Goal: Find specific page/section: Find specific page/section

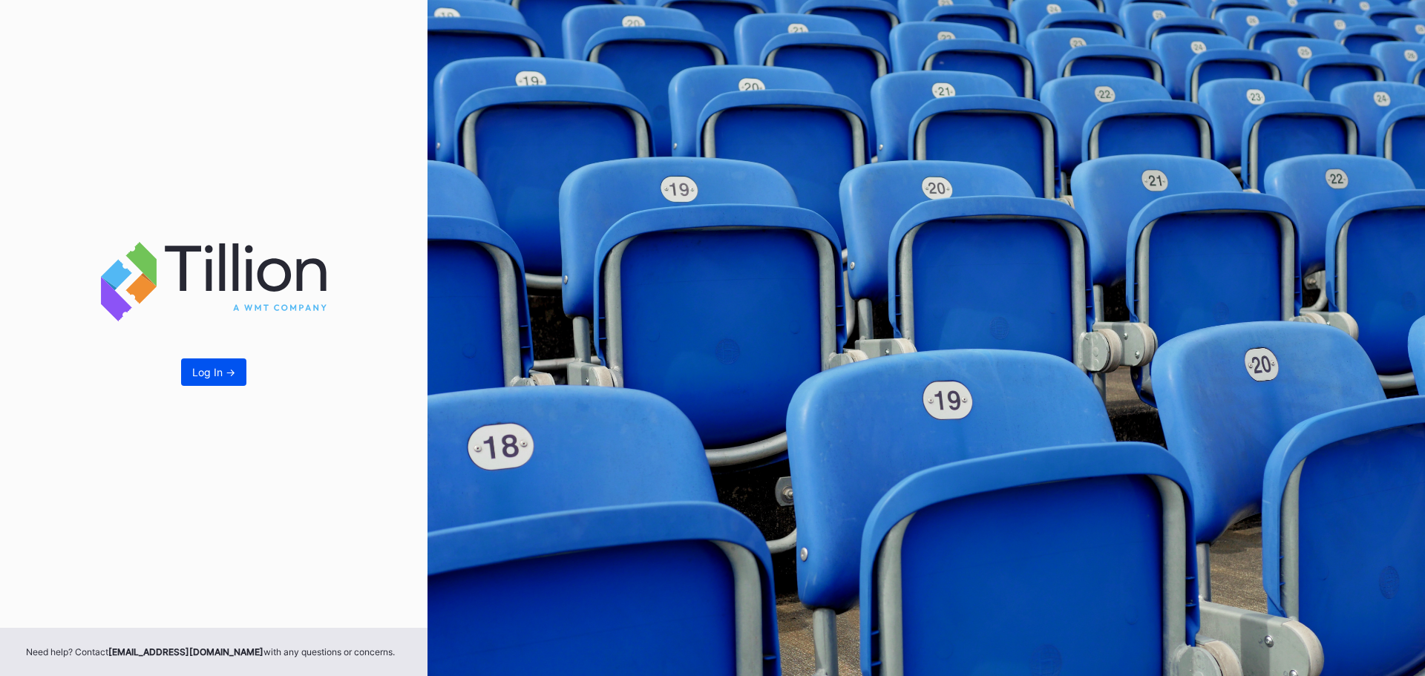
click at [207, 373] on div "Log In ->" at bounding box center [213, 372] width 43 height 13
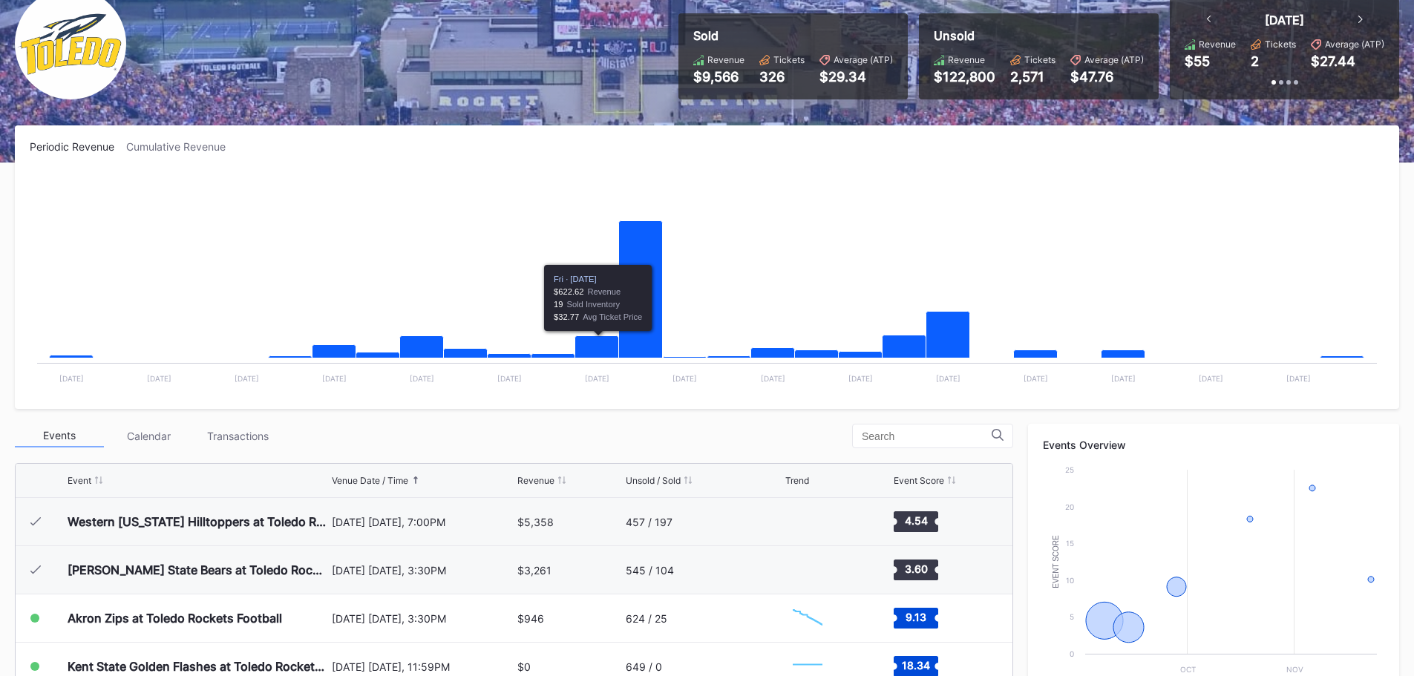
scroll to position [297, 0]
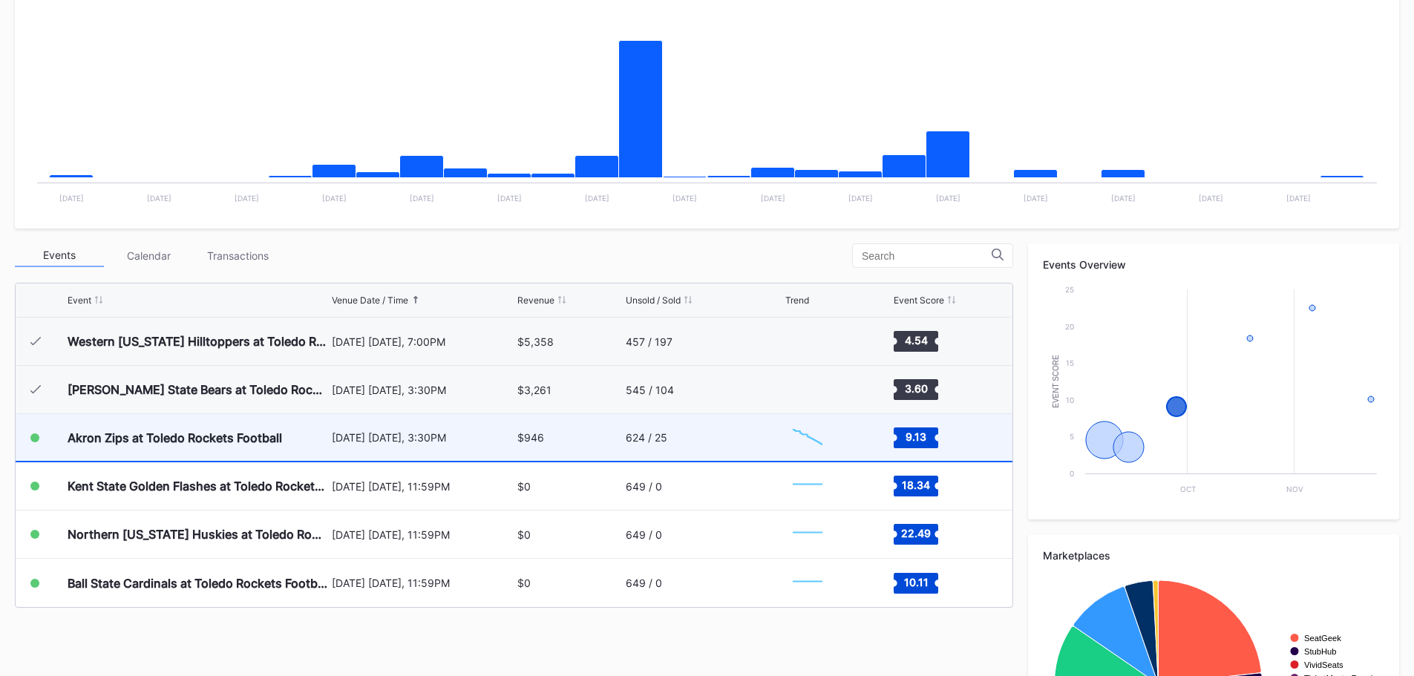
click at [263, 433] on div "Akron Zips at Toledo Rockets Football" at bounding box center [175, 438] width 215 height 15
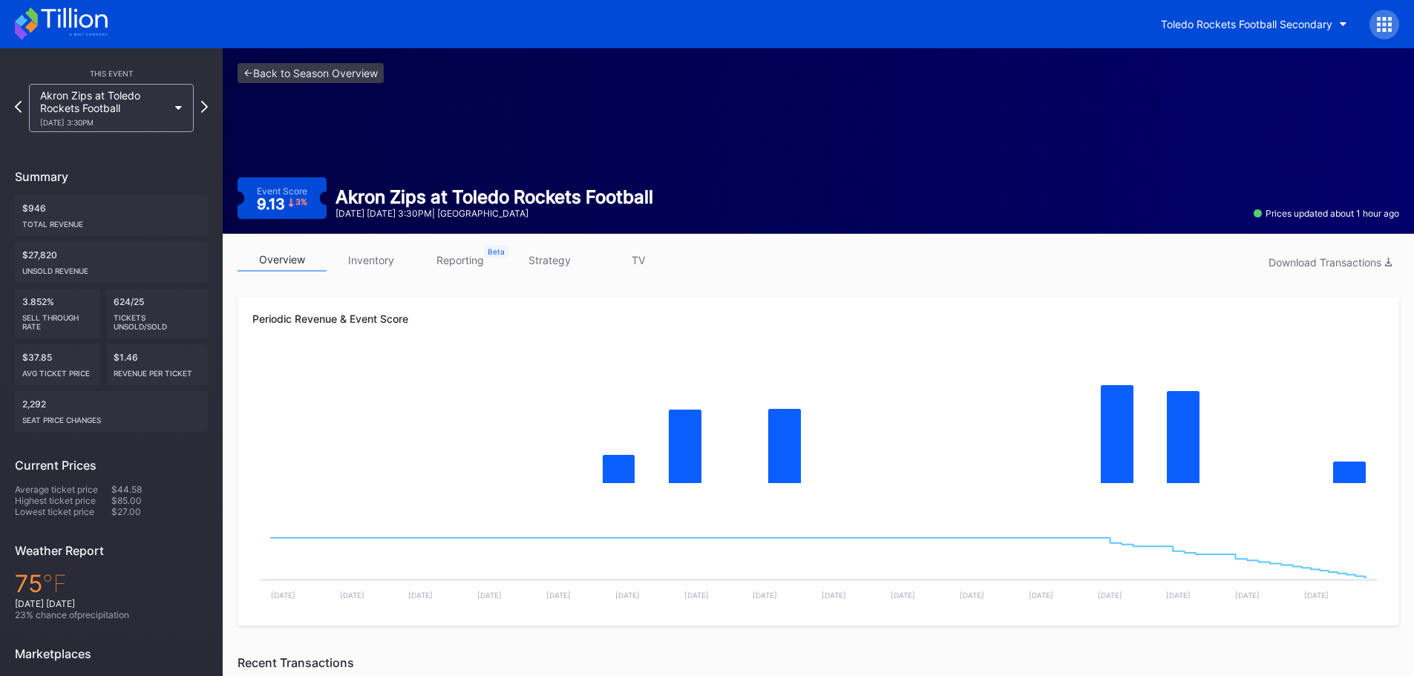
click at [446, 269] on link "reporting" at bounding box center [460, 260] width 89 height 23
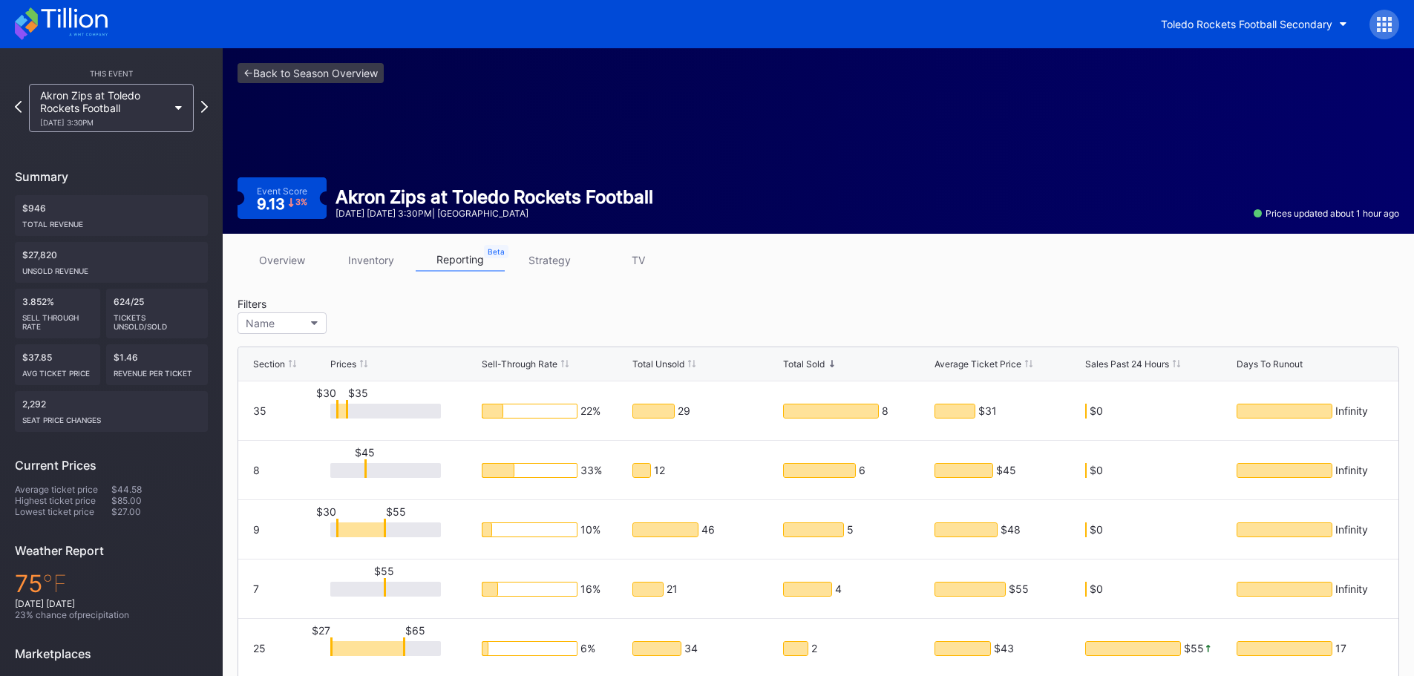
click at [379, 263] on link "inventory" at bounding box center [371, 260] width 89 height 23
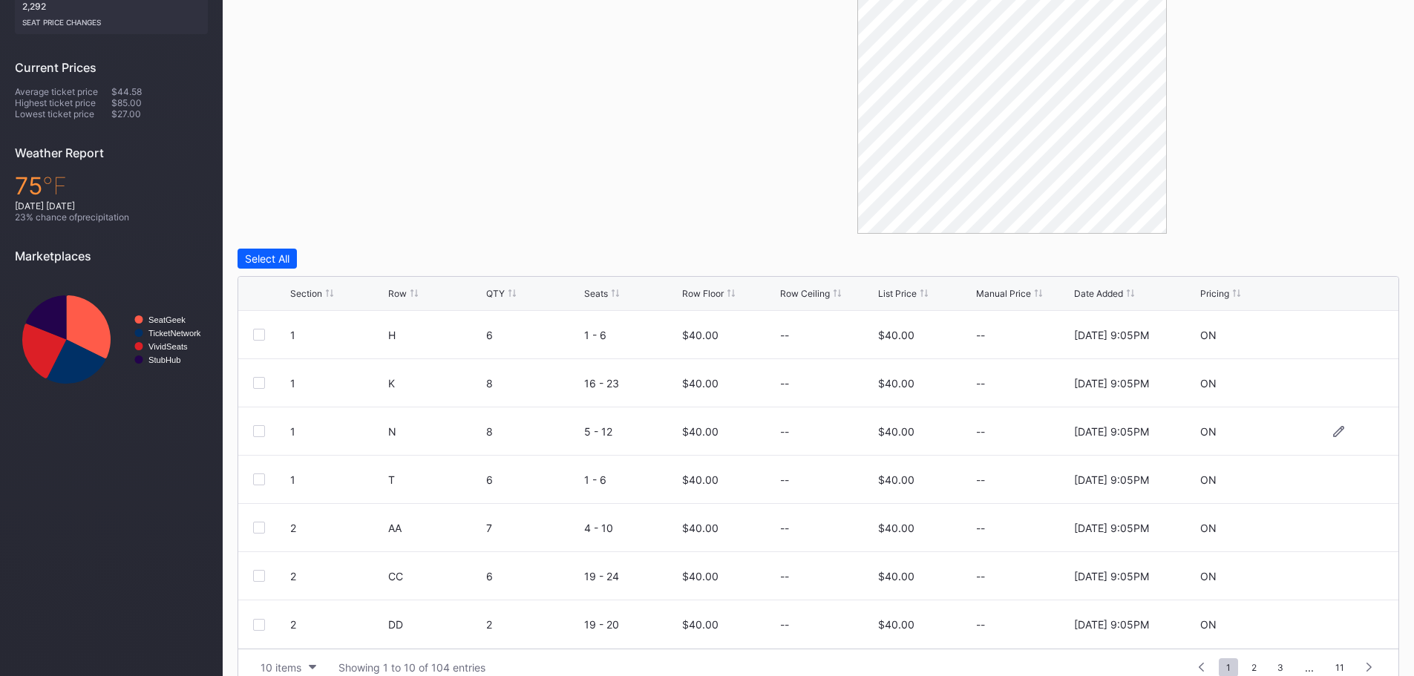
scroll to position [422, 0]
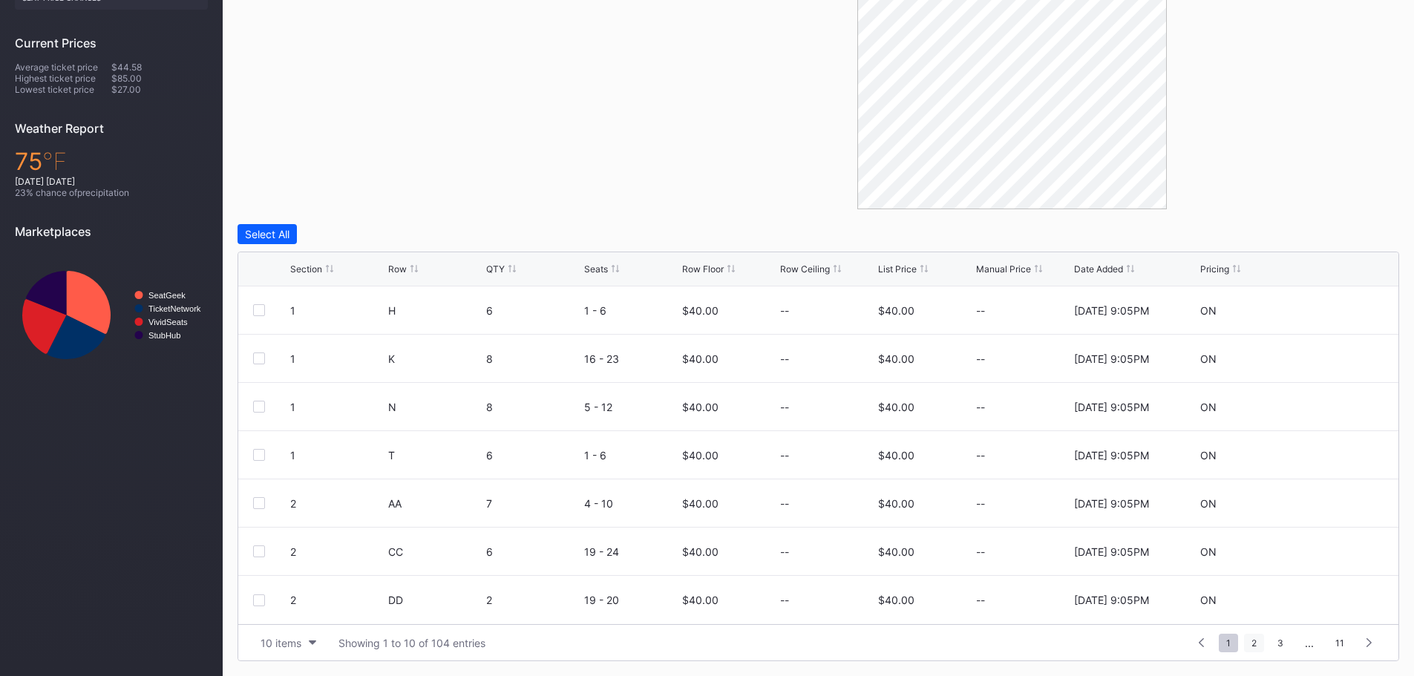
click at [1262, 642] on span "2" at bounding box center [1254, 643] width 20 height 19
click at [1257, 639] on span "3" at bounding box center [1253, 643] width 21 height 19
click at [1251, 646] on span "4" at bounding box center [1254, 643] width 21 height 19
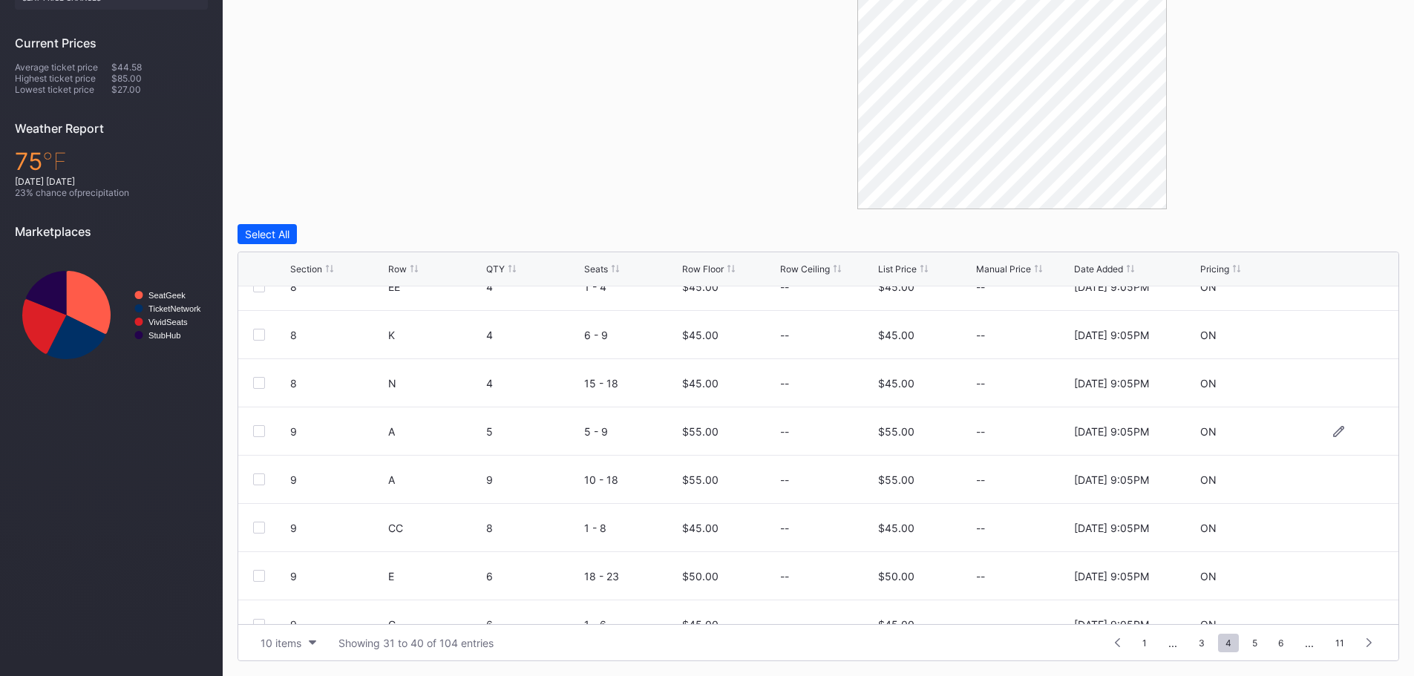
scroll to position [145, 0]
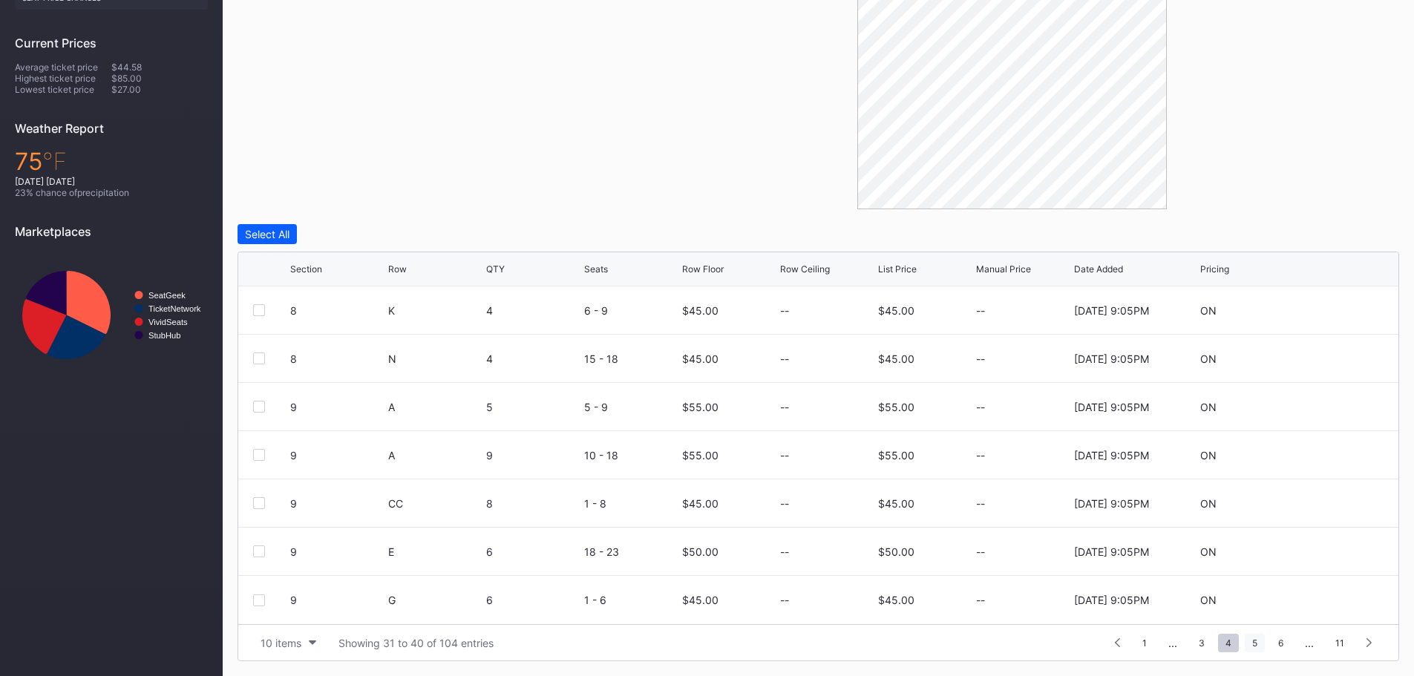
click at [1258, 644] on span "5" at bounding box center [1255, 643] width 20 height 19
click at [1249, 644] on span "6" at bounding box center [1255, 643] width 20 height 19
click at [1282, 643] on span "8" at bounding box center [1281, 643] width 20 height 19
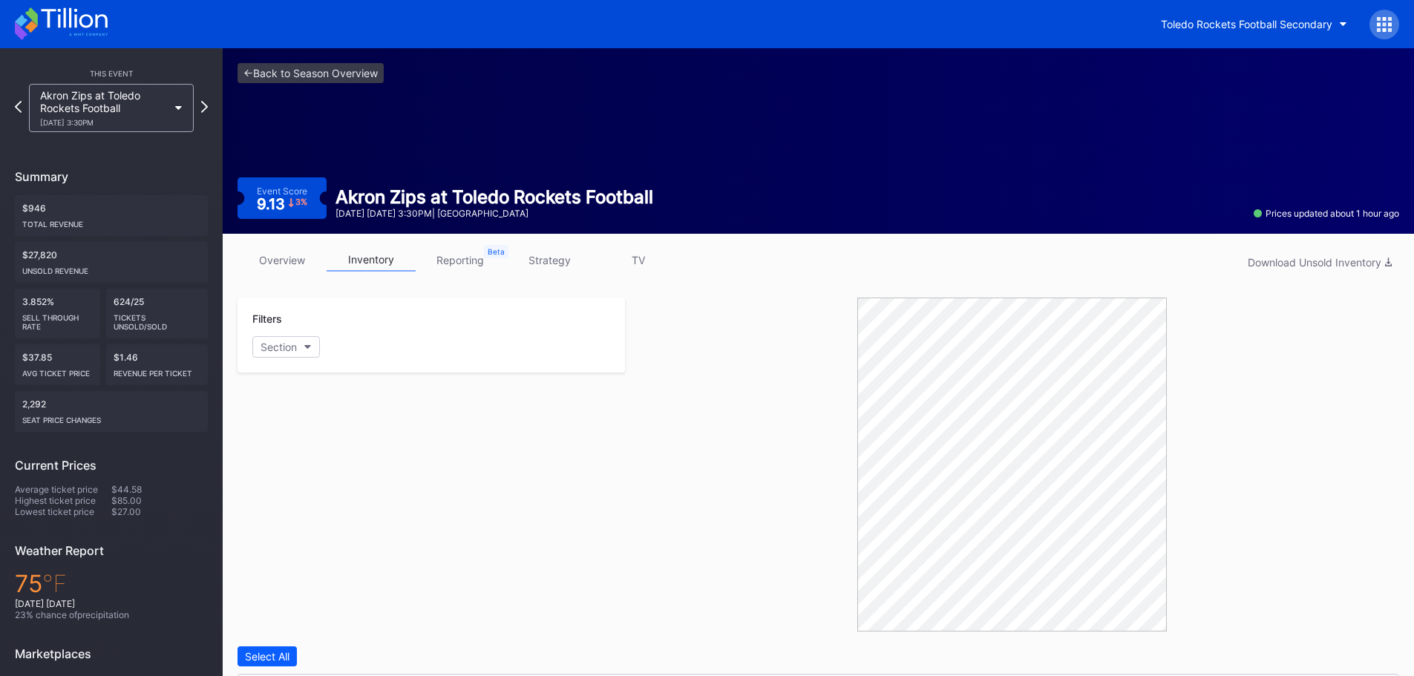
click at [458, 277] on div "overview inventory reporting strategy TV Download Unsold Inventory" at bounding box center [819, 264] width 1162 height 30
click at [459, 266] on link "reporting" at bounding box center [460, 260] width 89 height 23
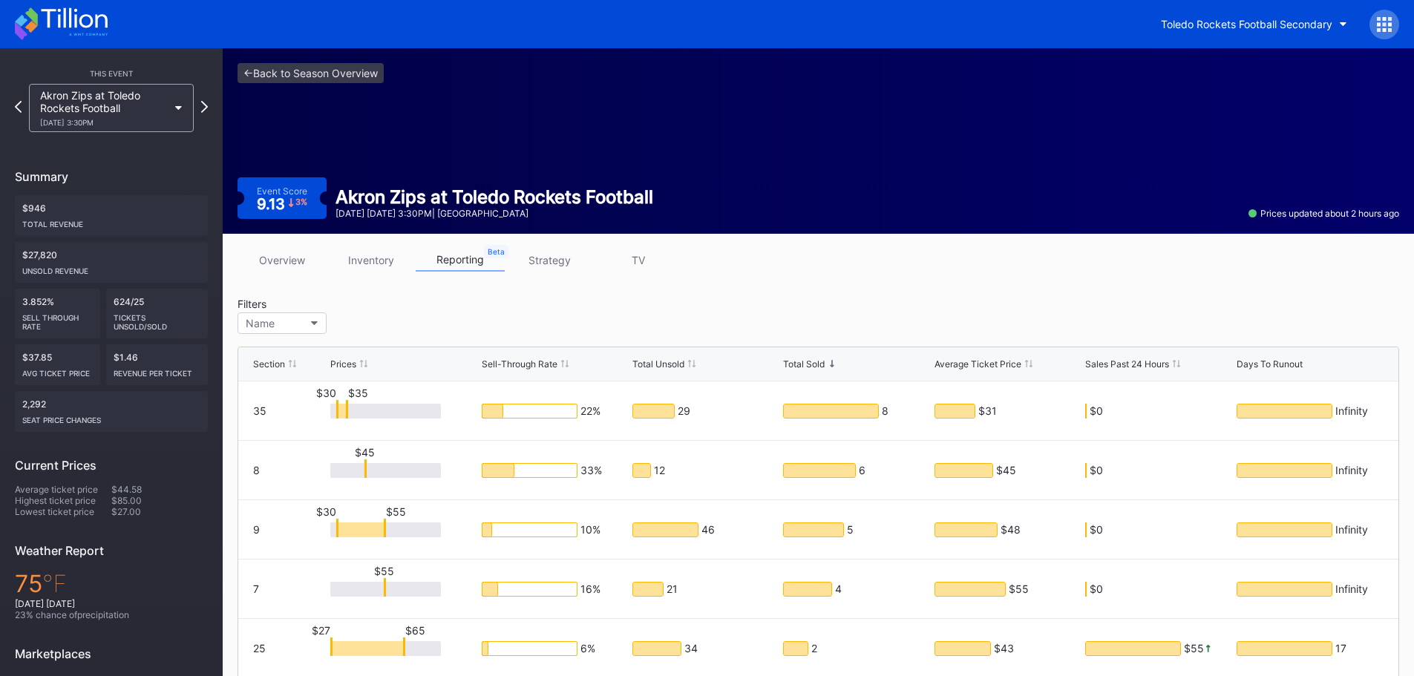
click at [545, 255] on link "strategy" at bounding box center [549, 260] width 89 height 23
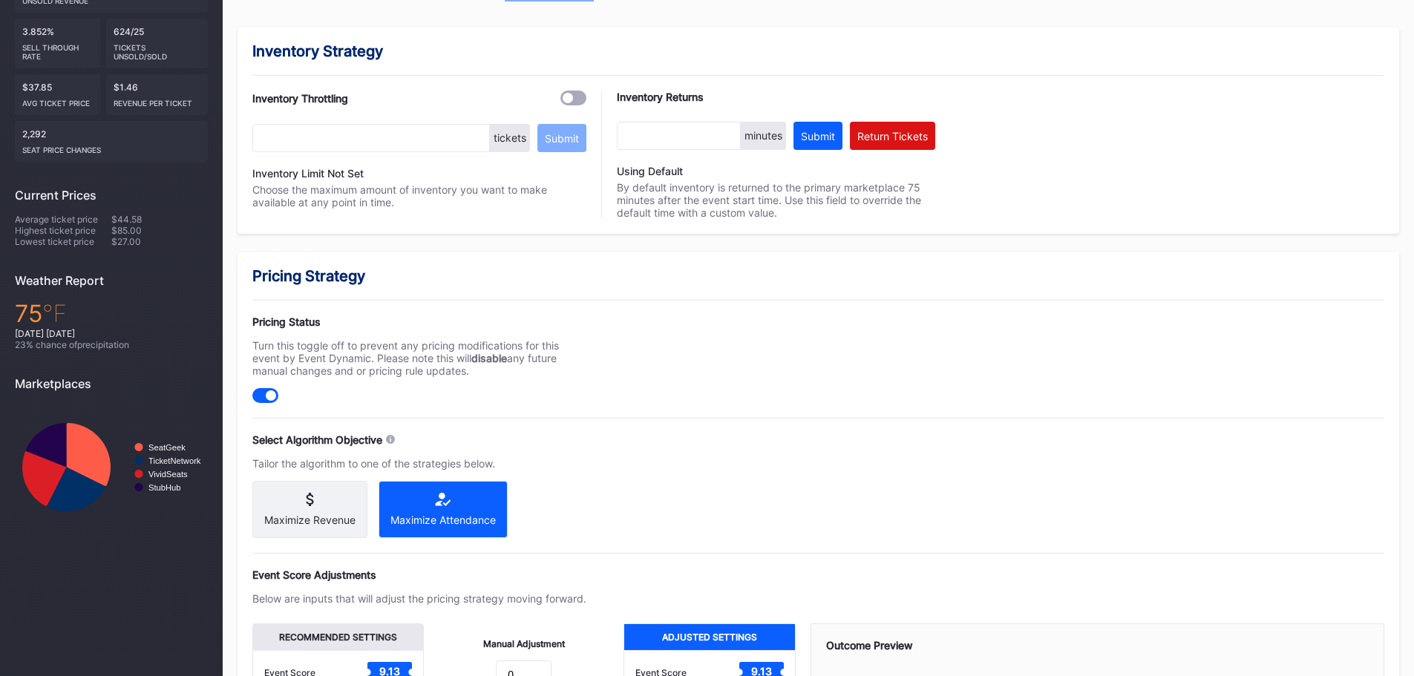
scroll to position [445, 0]
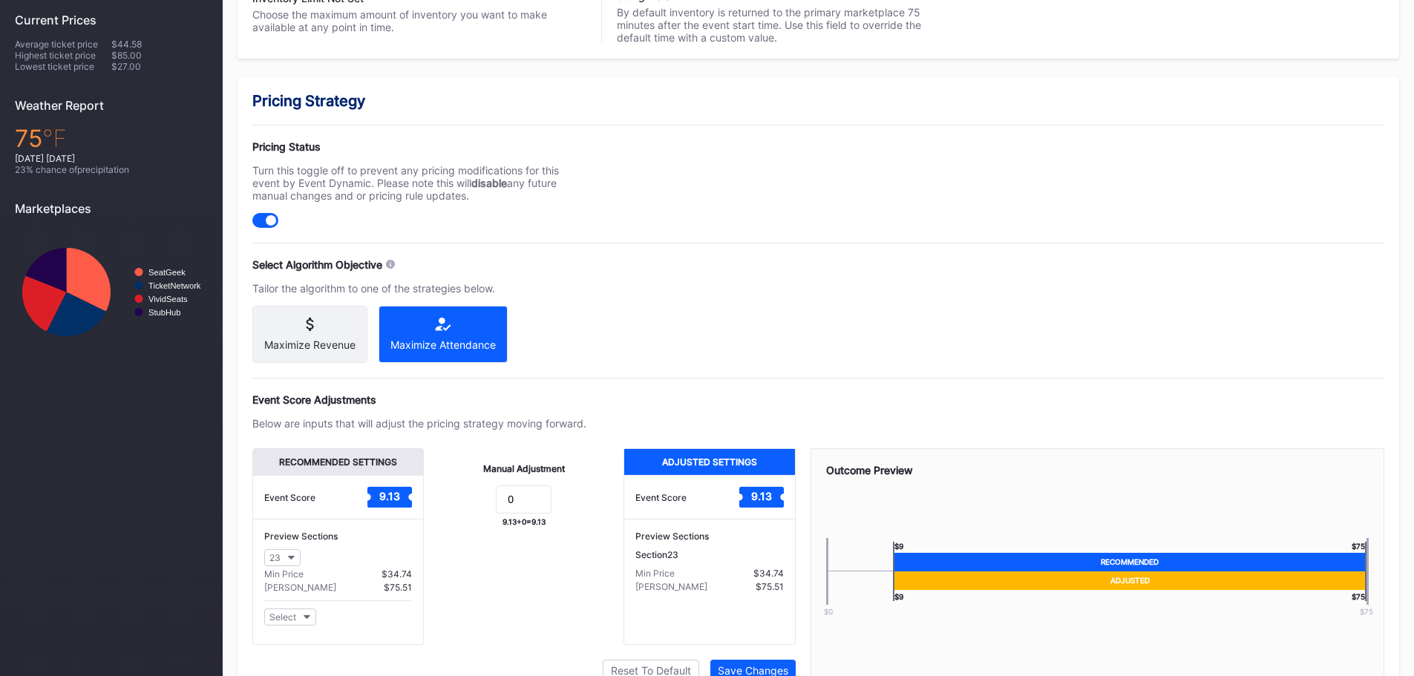
click at [338, 333] on div "Maximize Revenue" at bounding box center [309, 334] width 115 height 57
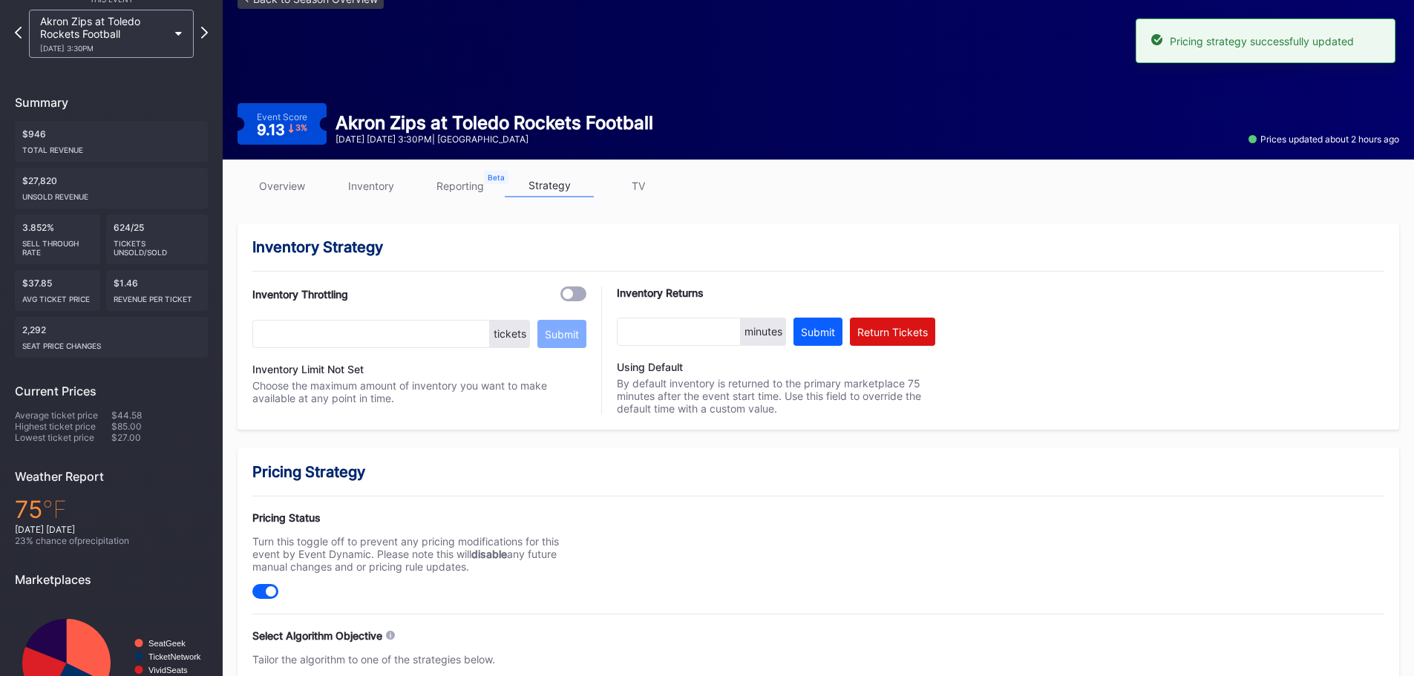
scroll to position [0, 0]
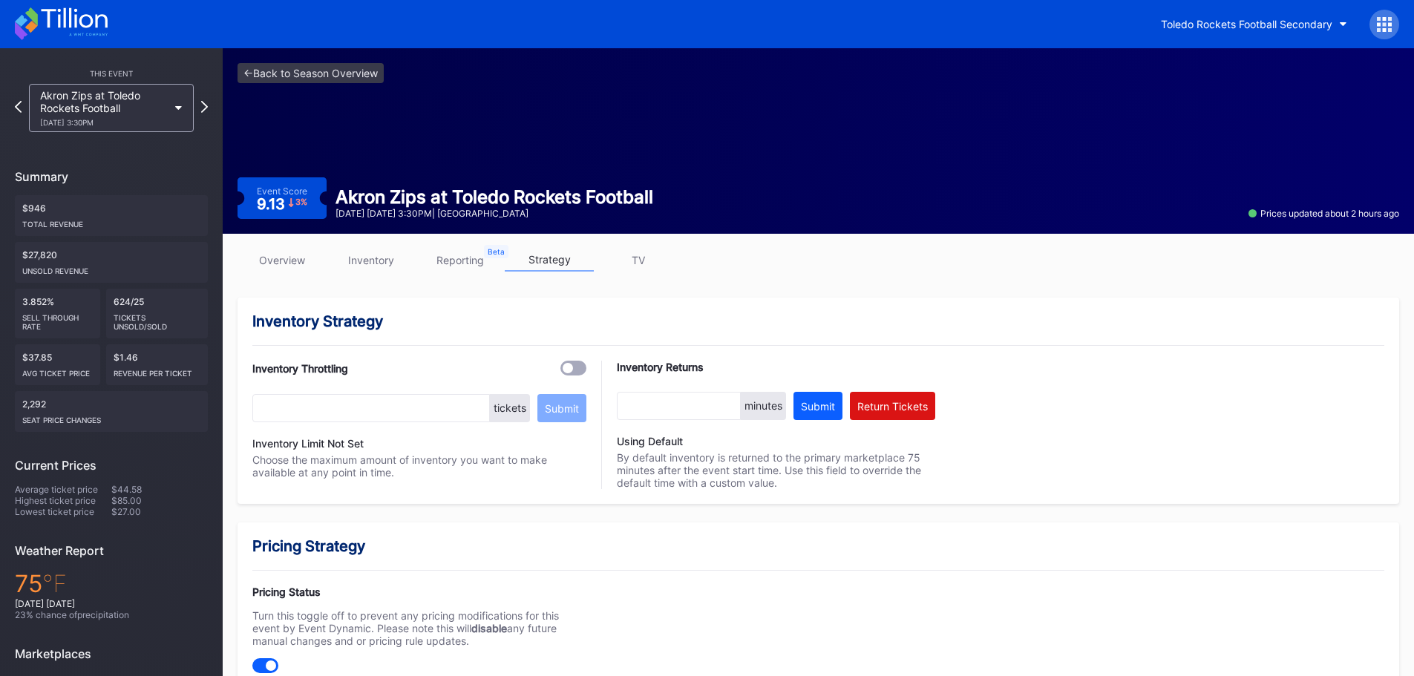
click at [287, 253] on link "overview" at bounding box center [282, 260] width 89 height 23
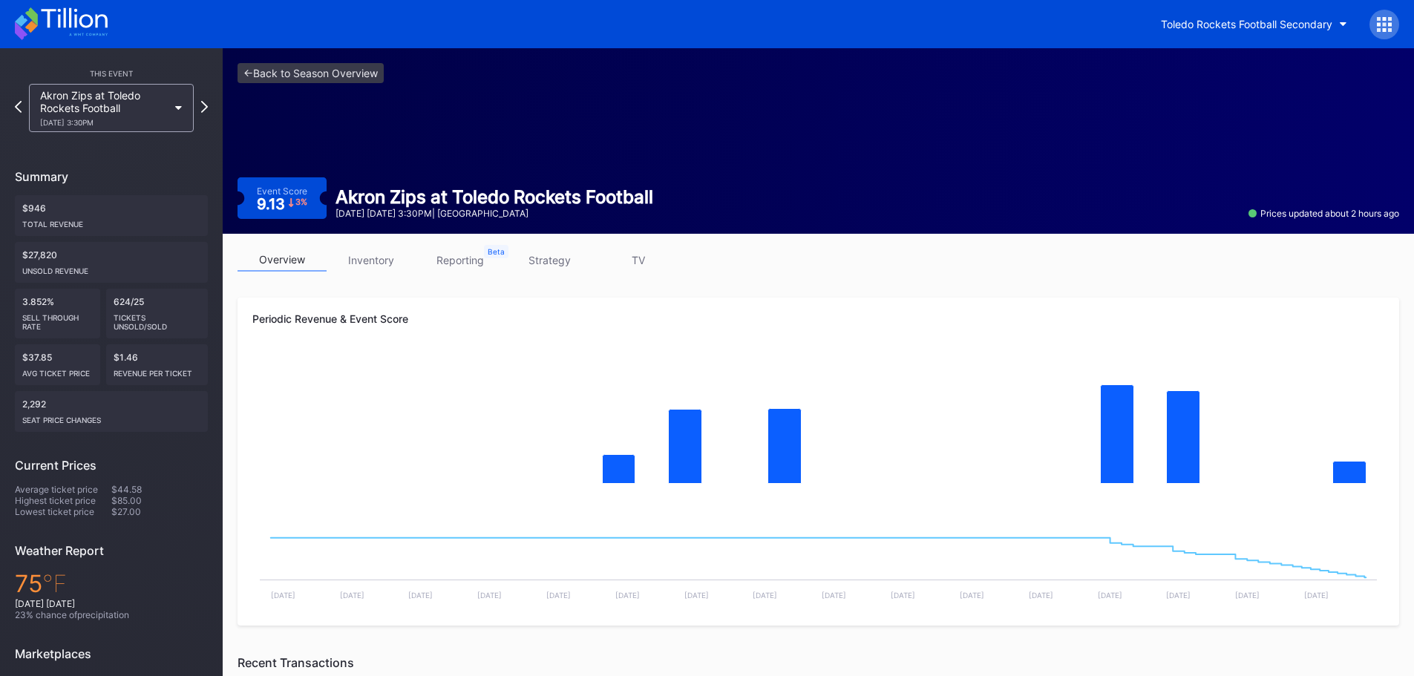
click at [393, 262] on link "inventory" at bounding box center [371, 260] width 89 height 23
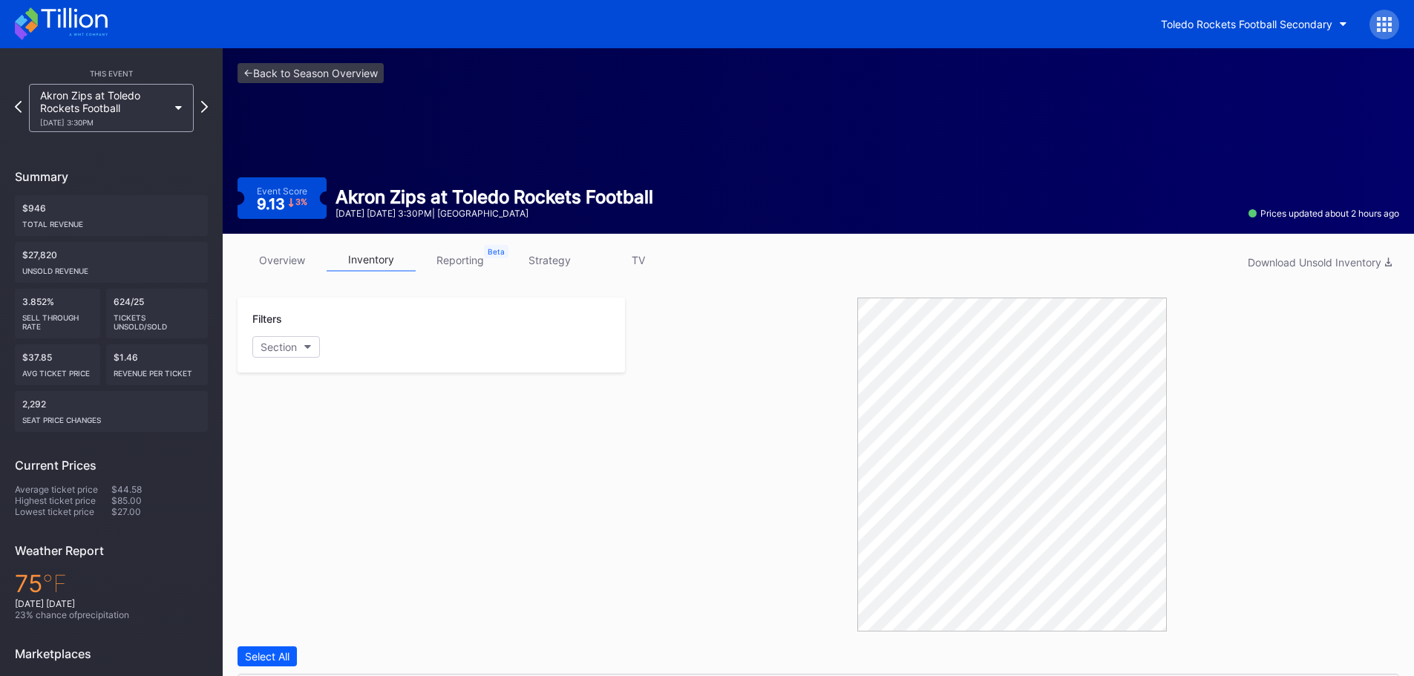
click at [468, 261] on link "reporting" at bounding box center [460, 260] width 89 height 23
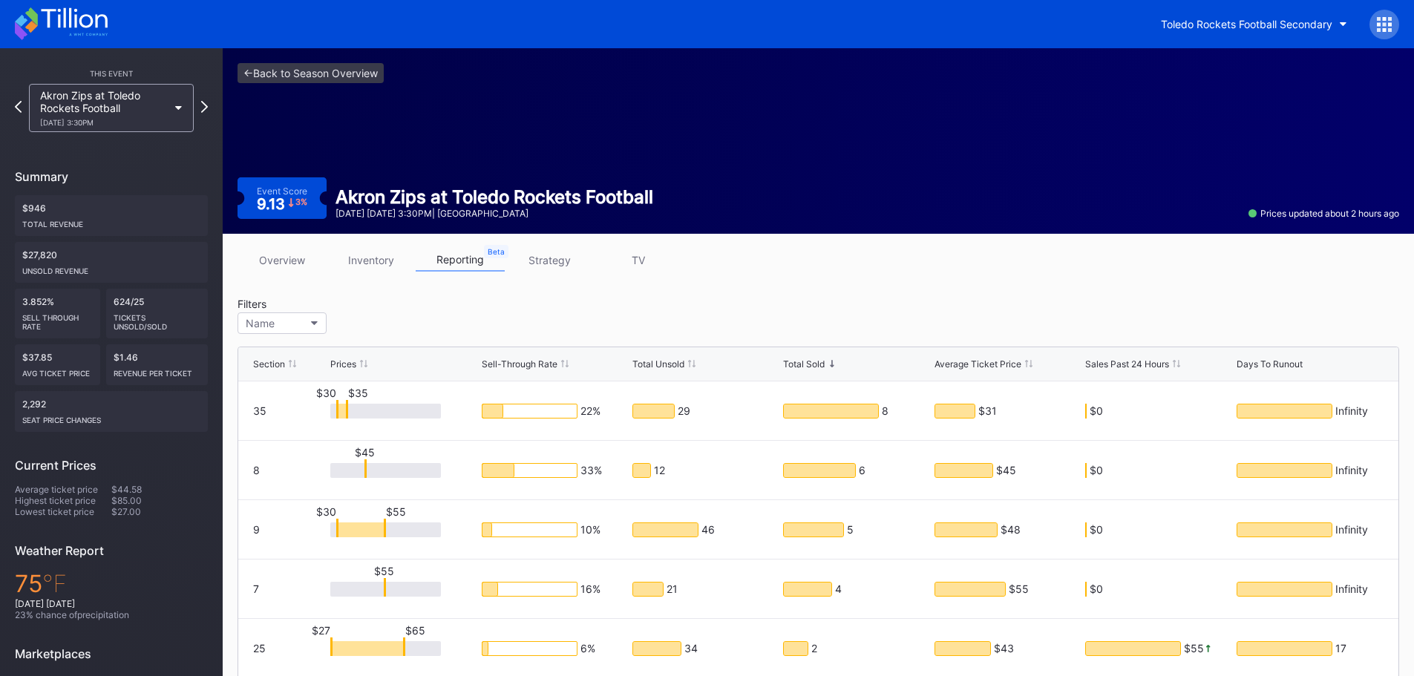
click at [374, 260] on link "inventory" at bounding box center [371, 260] width 89 height 23
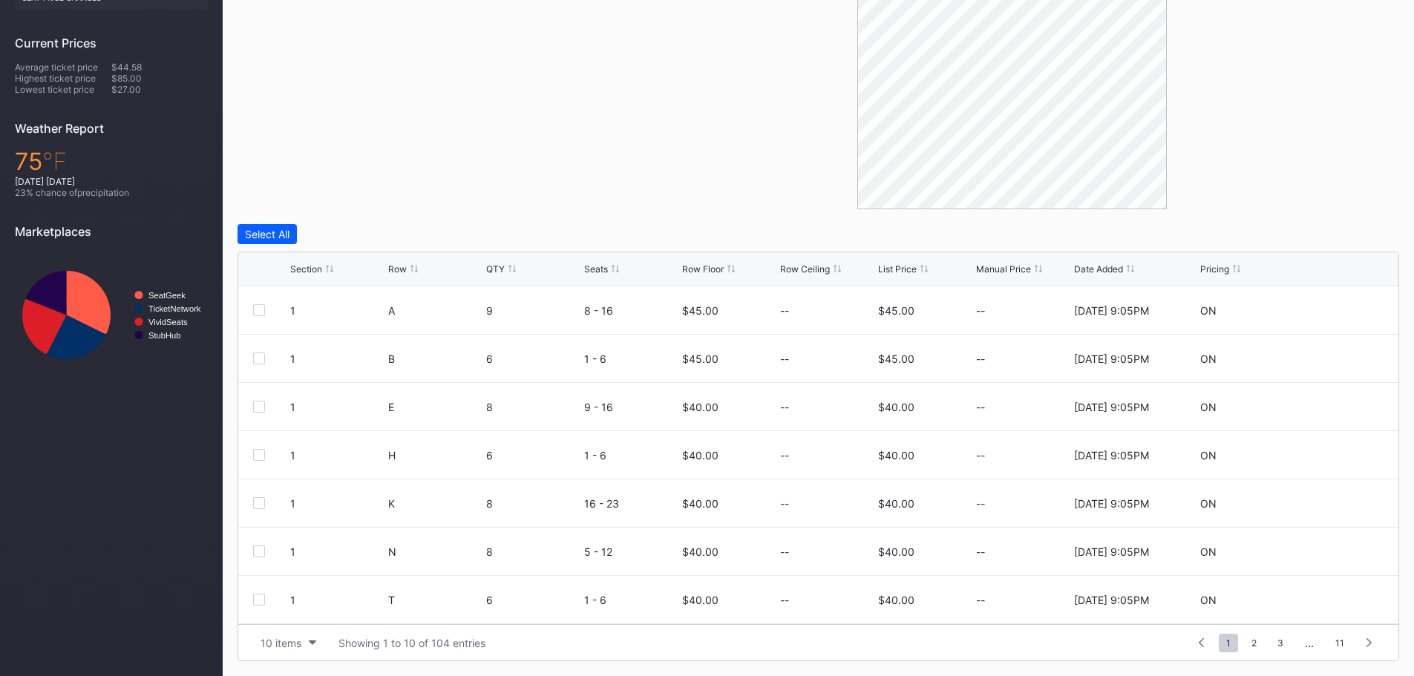
scroll to position [145, 0]
click at [1251, 645] on span "2" at bounding box center [1254, 643] width 20 height 19
click at [1260, 644] on span "3" at bounding box center [1253, 643] width 21 height 19
click at [1268, 644] on div "1 ... 1 2 3 4 5 ... 11" at bounding box center [1258, 642] width 249 height 21
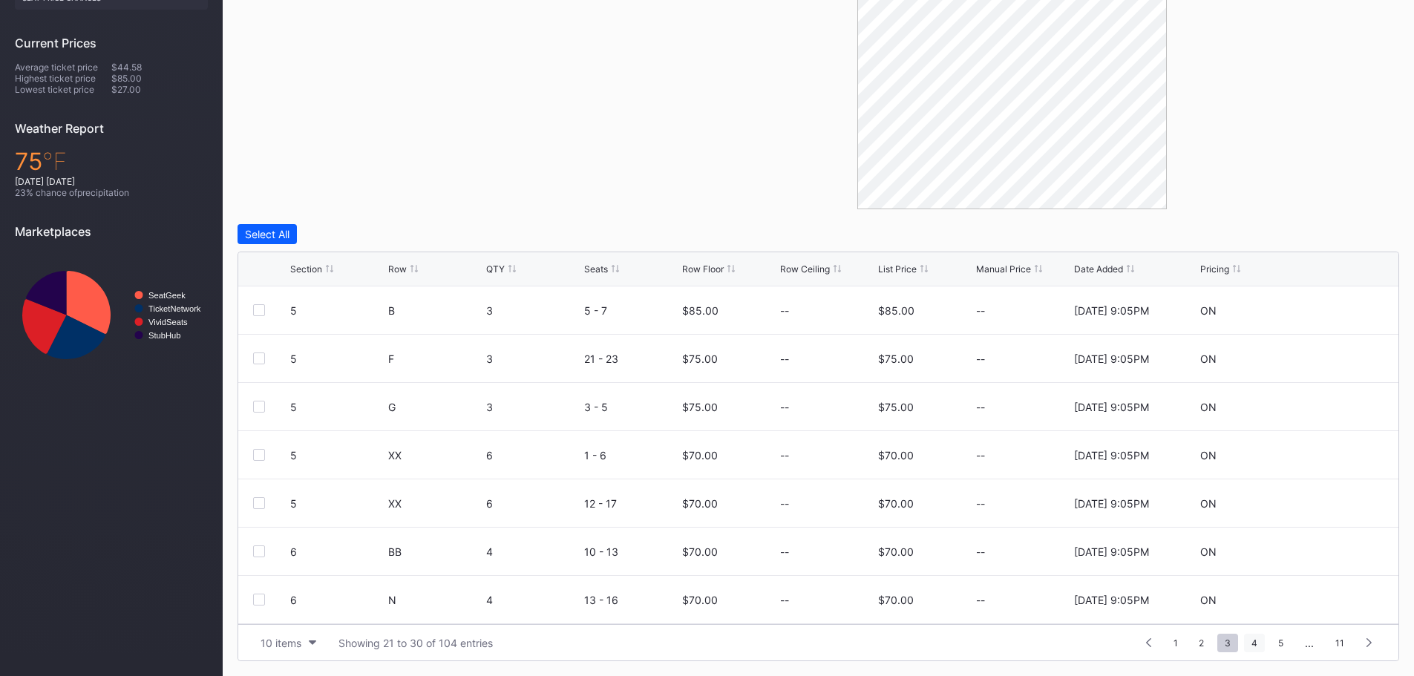
click at [1262, 644] on span "4" at bounding box center [1254, 643] width 21 height 19
click at [1270, 644] on div "1 ... 2 3 4 5 6 ... 11" at bounding box center [1243, 642] width 281 height 21
click at [1254, 643] on span "5" at bounding box center [1255, 643] width 20 height 19
click at [1261, 644] on span "6" at bounding box center [1255, 643] width 20 height 19
click at [1257, 644] on span "7" at bounding box center [1255, 643] width 20 height 19
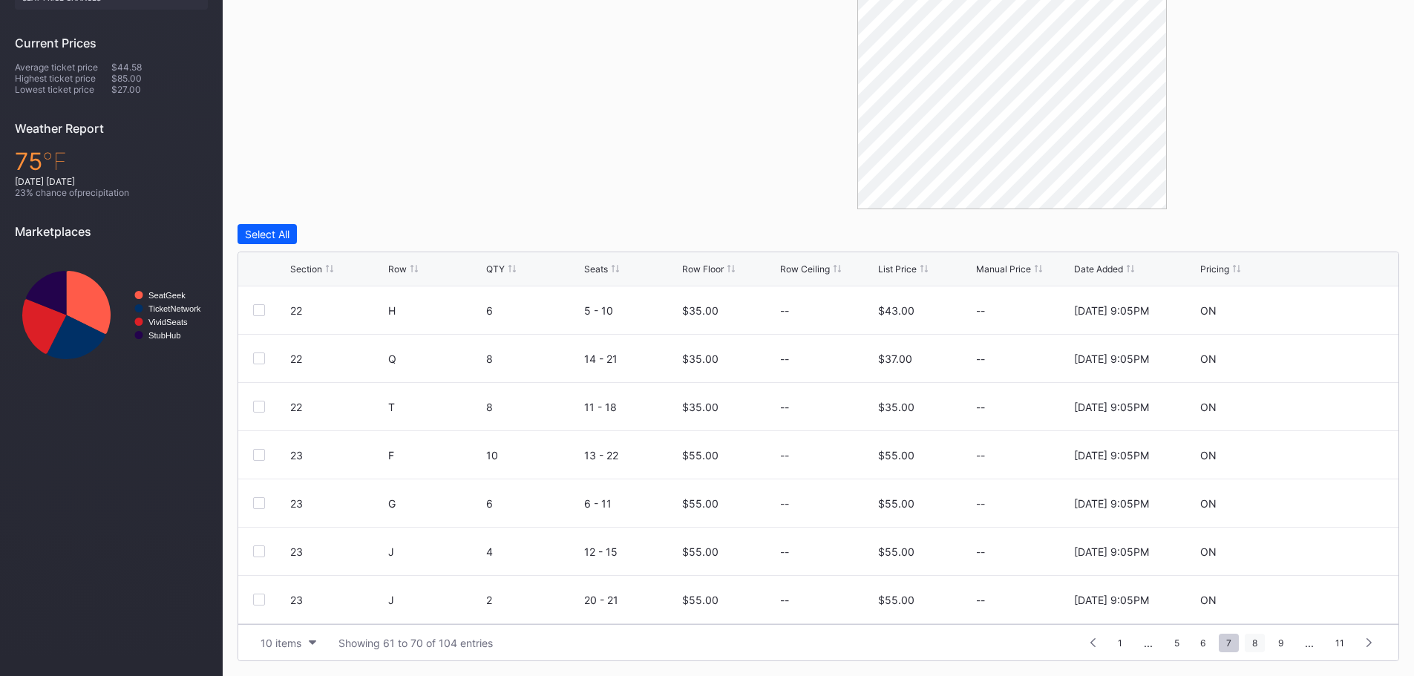
click at [1261, 646] on span "8" at bounding box center [1255, 643] width 20 height 19
click at [1277, 646] on span "9" at bounding box center [1281, 643] width 20 height 19
click at [1309, 644] on span "10" at bounding box center [1309, 643] width 25 height 19
click at [1346, 643] on span "11" at bounding box center [1340, 643] width 24 height 19
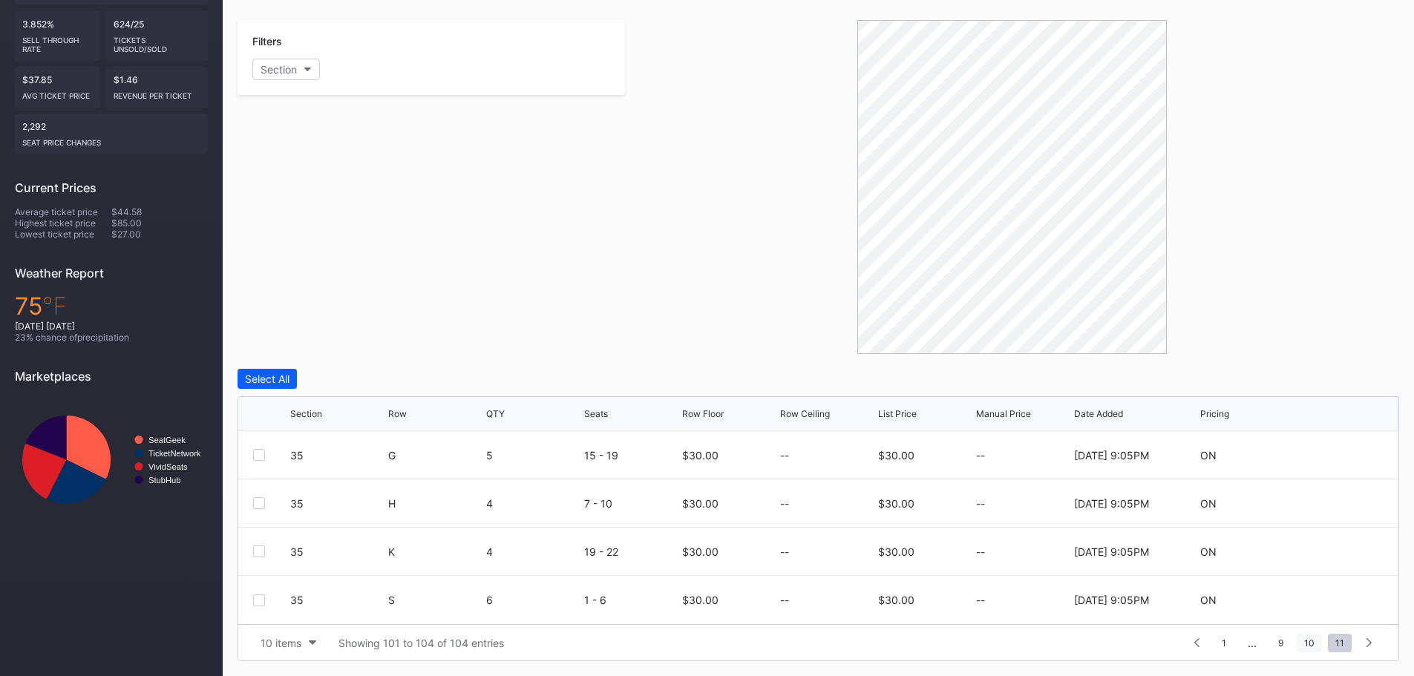
click at [1310, 646] on span "10" at bounding box center [1309, 643] width 25 height 19
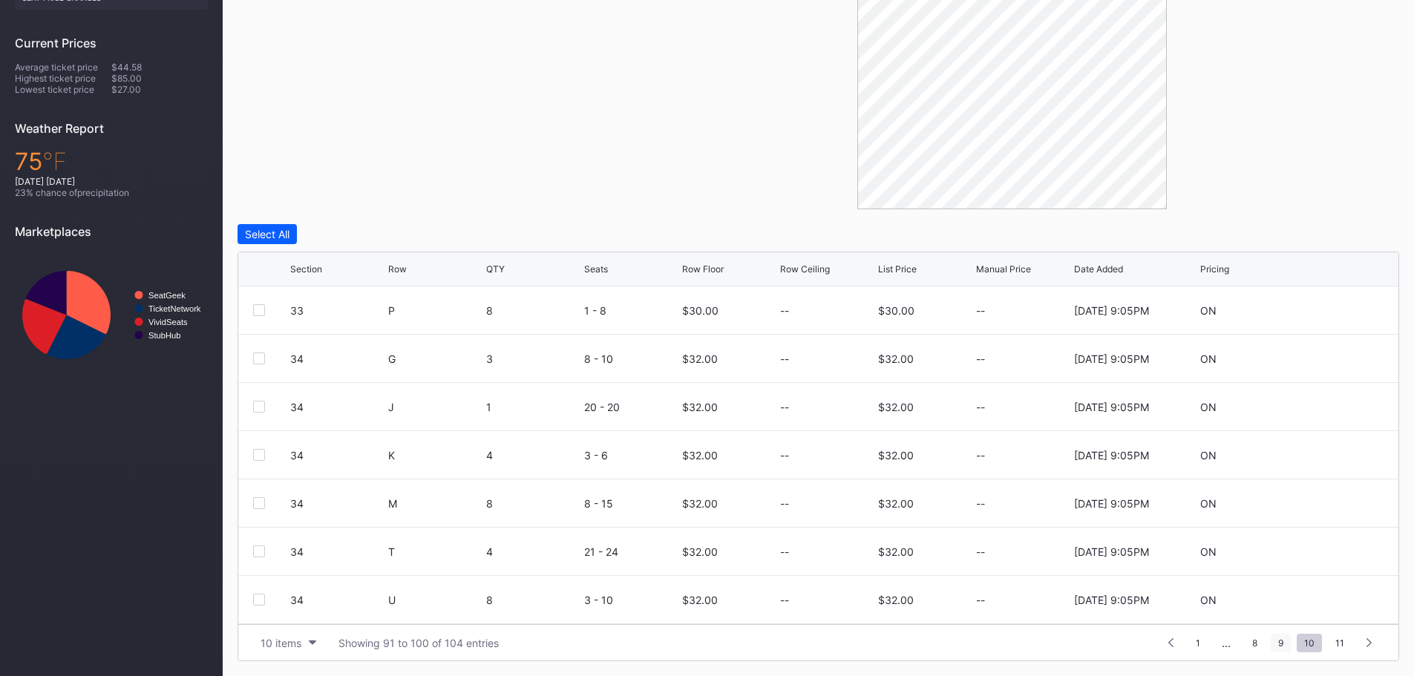
click at [1286, 645] on span "9" at bounding box center [1281, 643] width 20 height 19
click at [1258, 644] on span "8" at bounding box center [1255, 643] width 20 height 19
click at [1231, 644] on span "7" at bounding box center [1229, 643] width 20 height 19
click at [1203, 646] on span "6" at bounding box center [1203, 643] width 20 height 19
click at [1173, 644] on span "4" at bounding box center [1176, 643] width 21 height 19
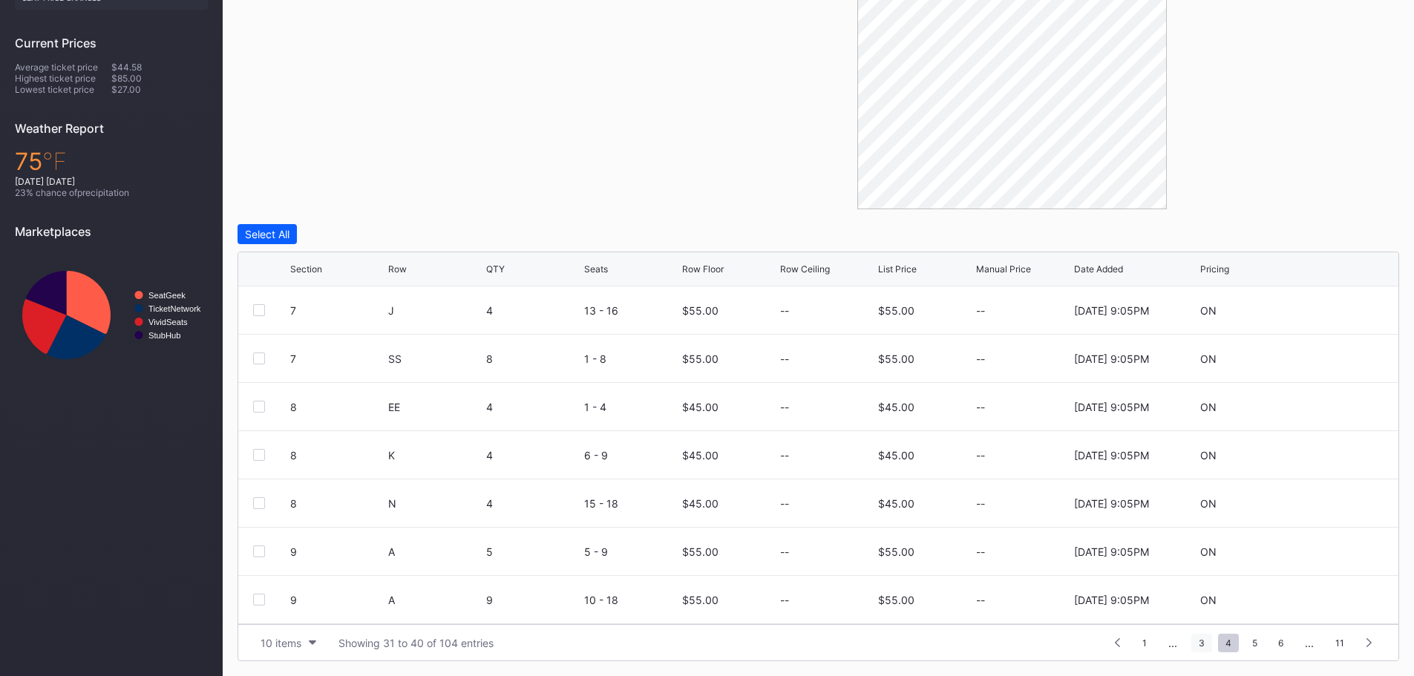
click at [1208, 649] on span "3" at bounding box center [1201, 643] width 21 height 19
click at [1197, 646] on span "2" at bounding box center [1201, 643] width 20 height 19
click at [1202, 651] on span "1" at bounding box center [1201, 643] width 19 height 19
